Goal: Find specific page/section: Find specific page/section

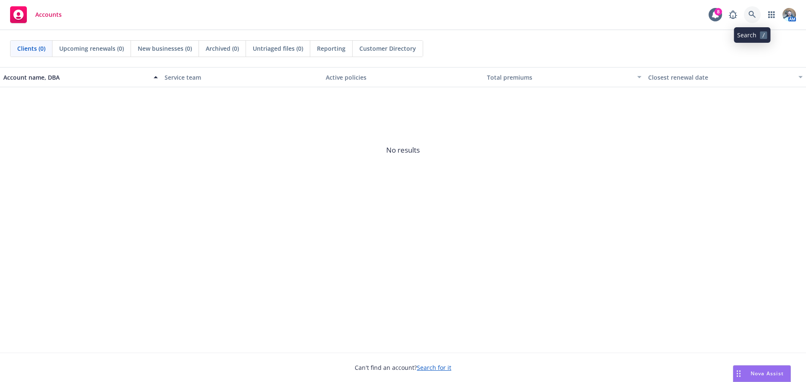
click at [755, 14] on icon at bounding box center [752, 15] width 8 height 8
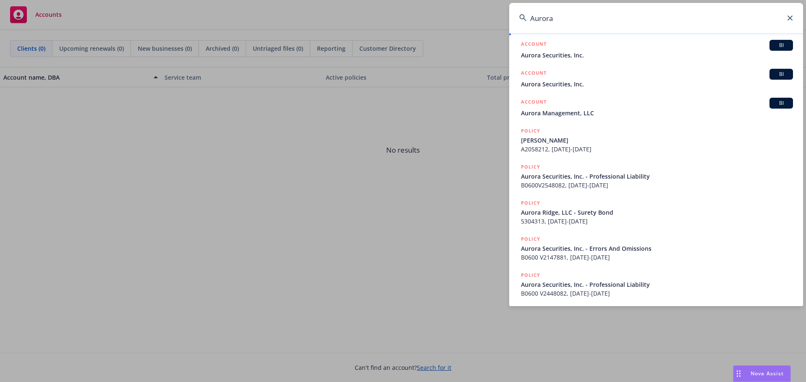
scroll to position [141, 0]
click at [562, 27] on input "Aurora" at bounding box center [656, 18] width 294 height 30
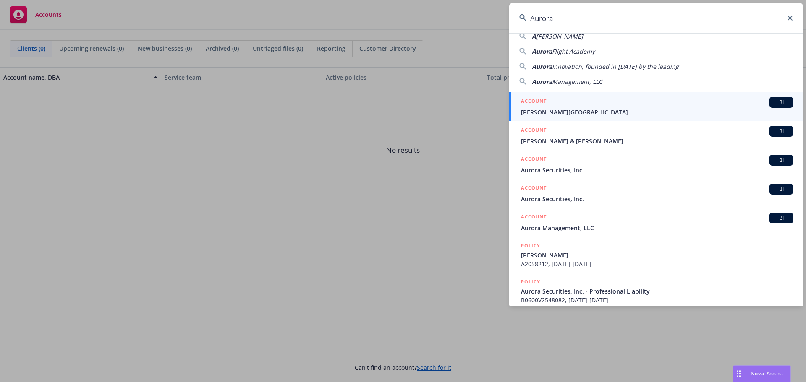
scroll to position [0, 0]
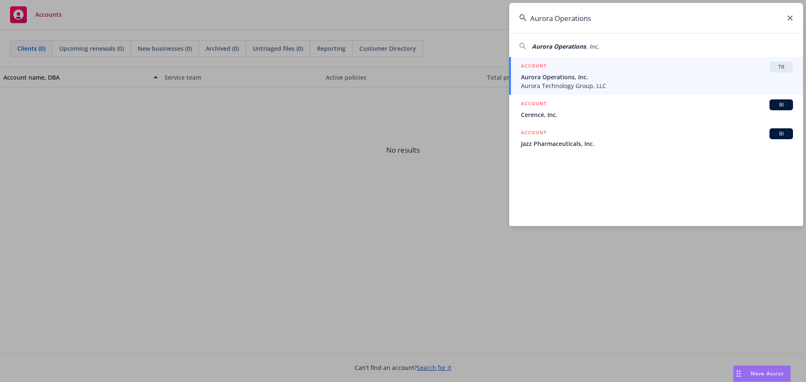
type input "Aurora Operations"
click at [553, 76] on span "Aurora Operations, Inc." at bounding box center [657, 77] width 272 height 9
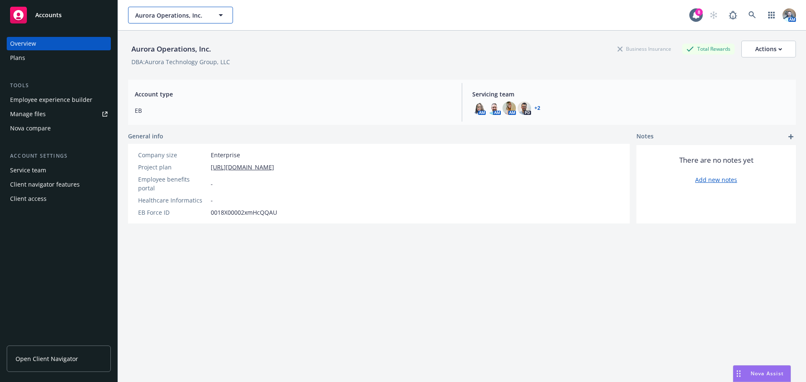
click at [146, 11] on span "Aurora Operations, Inc." at bounding box center [171, 15] width 73 height 9
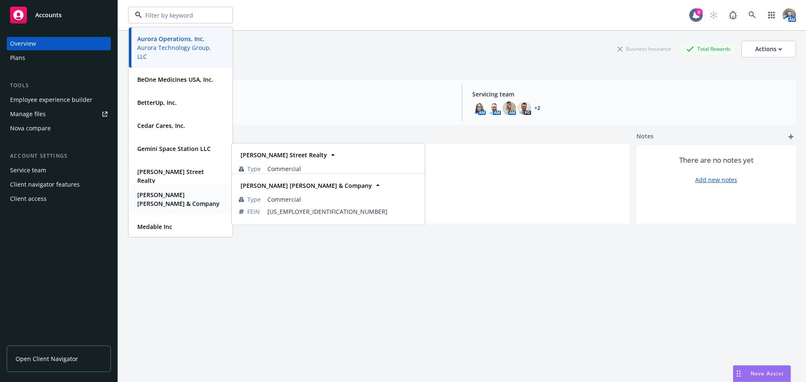
click at [162, 196] on strong "[PERSON_NAME] [PERSON_NAME] & Company" at bounding box center [178, 199] width 82 height 17
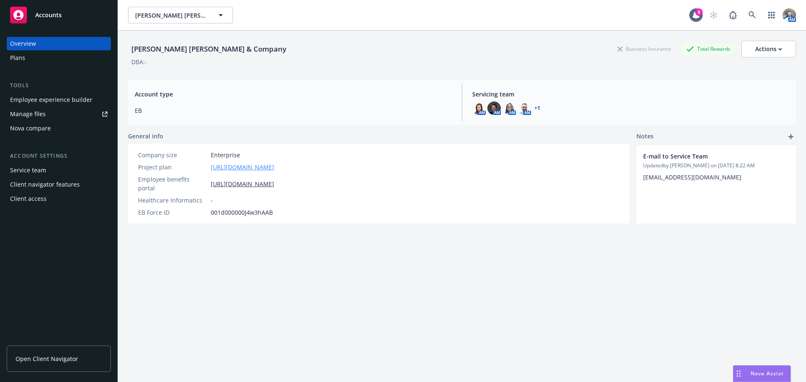
click at [230, 169] on link "[URL][DOMAIN_NAME]" at bounding box center [242, 167] width 63 height 9
click at [238, 166] on link "[URL][DOMAIN_NAME]" at bounding box center [242, 167] width 63 height 9
